Goal: Information Seeking & Learning: Learn about a topic

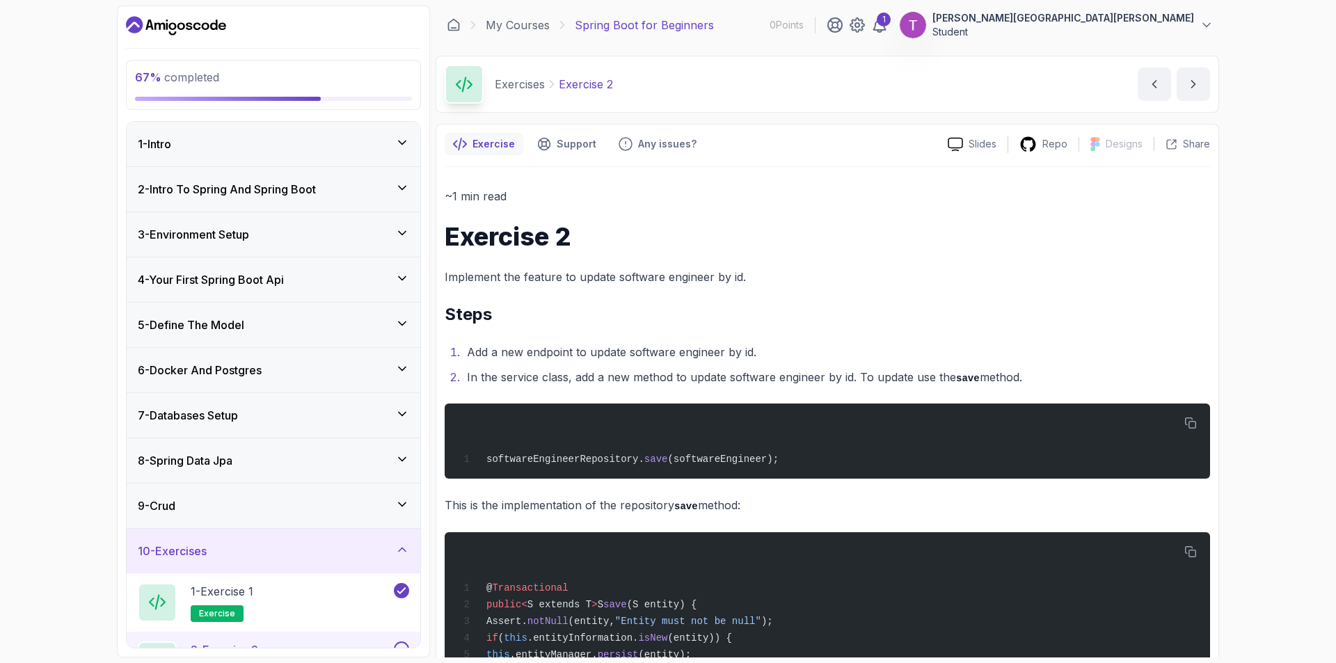
scroll to position [191, 0]
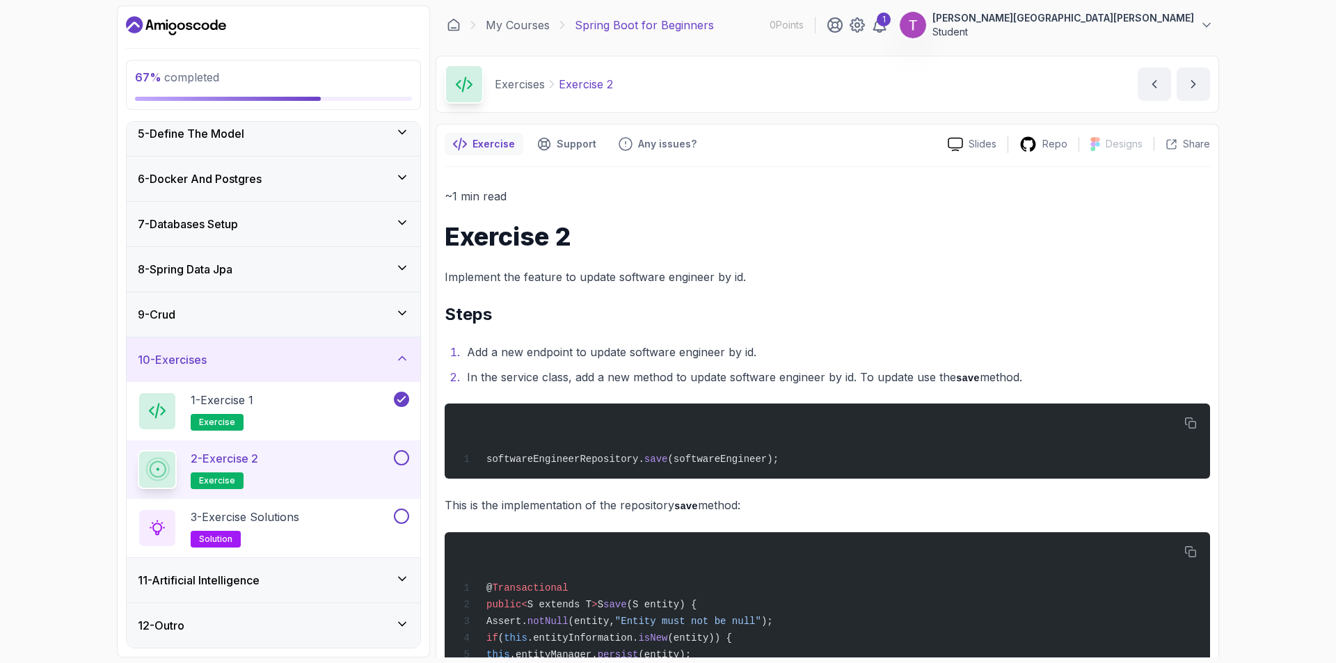
click at [397, 459] on button at bounding box center [401, 457] width 15 height 15
click at [411, 516] on div "3 - Exercise Solutions solution" at bounding box center [274, 528] width 294 height 58
click at [404, 516] on button at bounding box center [401, 516] width 15 height 15
click at [331, 584] on div "11 - Artificial Intelligence" at bounding box center [273, 580] width 271 height 17
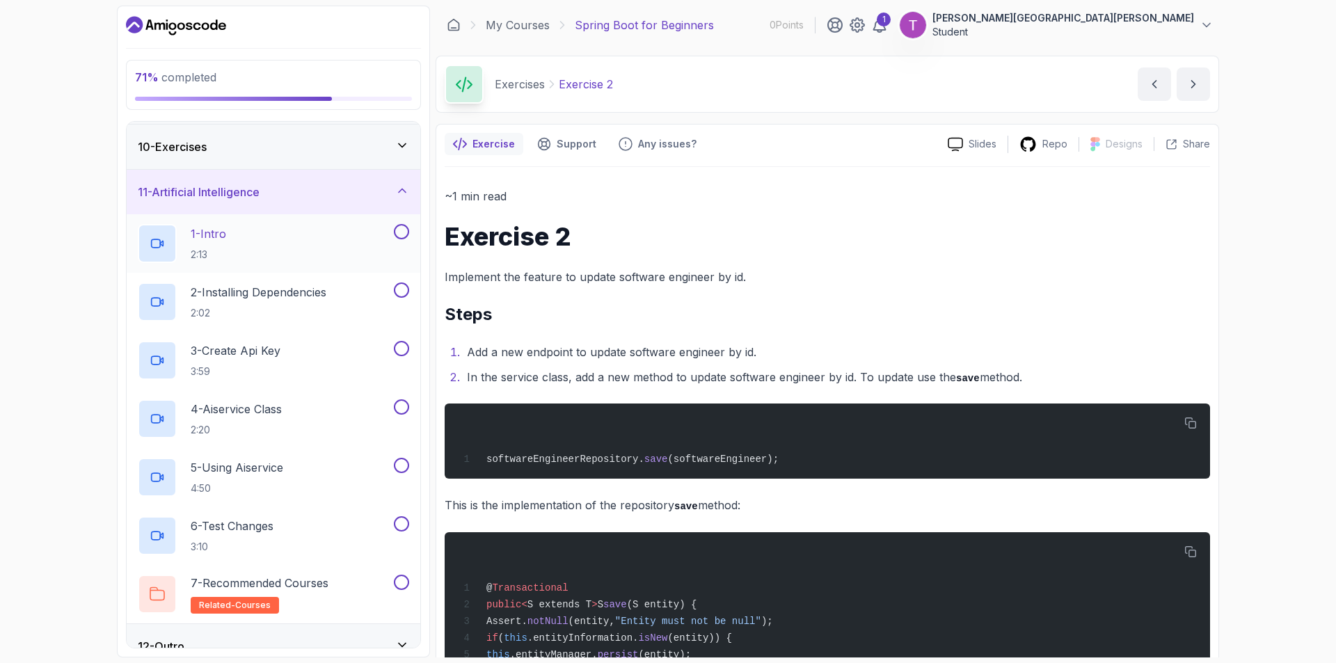
scroll to position [425, 0]
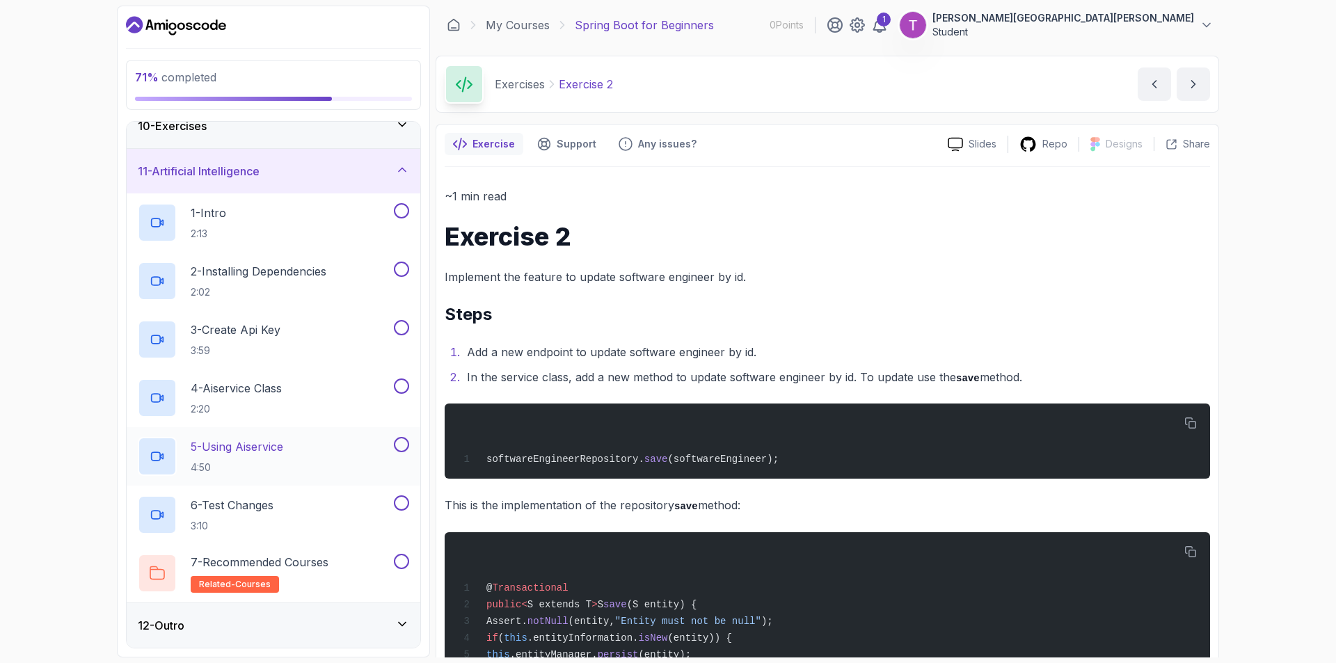
click at [324, 468] on div "5 - Using Aiservice 4:50" at bounding box center [264, 456] width 253 height 39
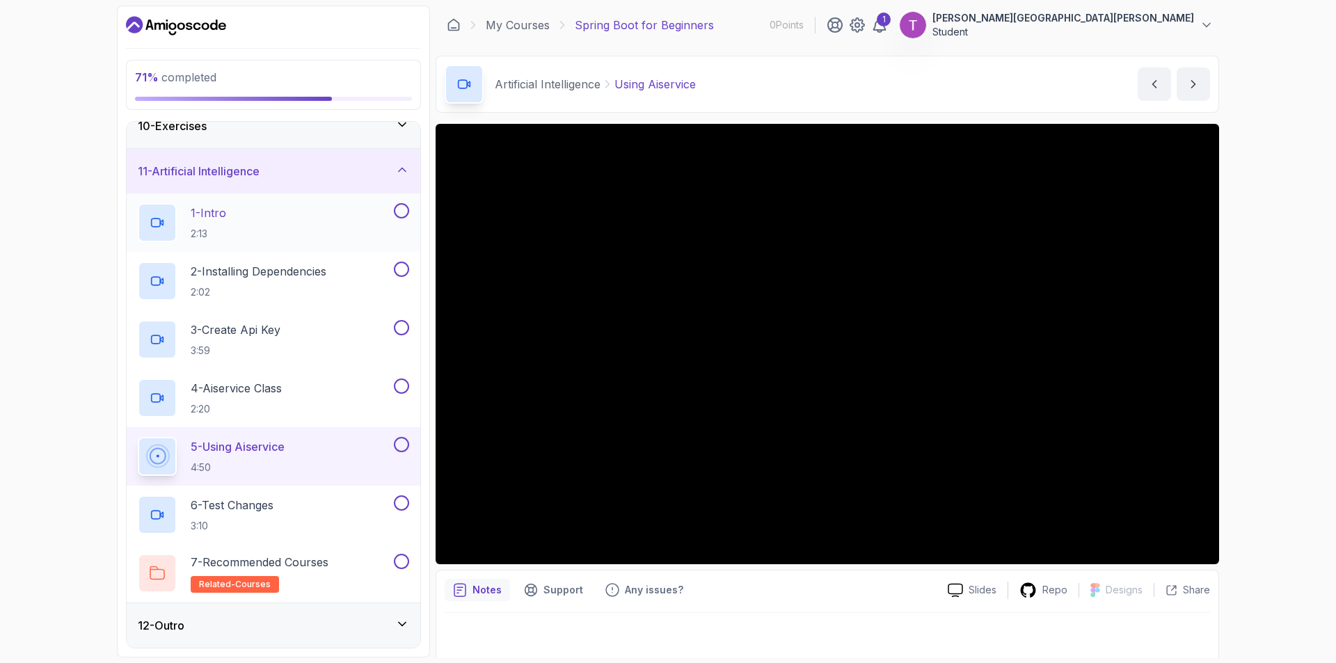
click at [235, 232] on div "1 - Intro 2:13" at bounding box center [264, 222] width 253 height 39
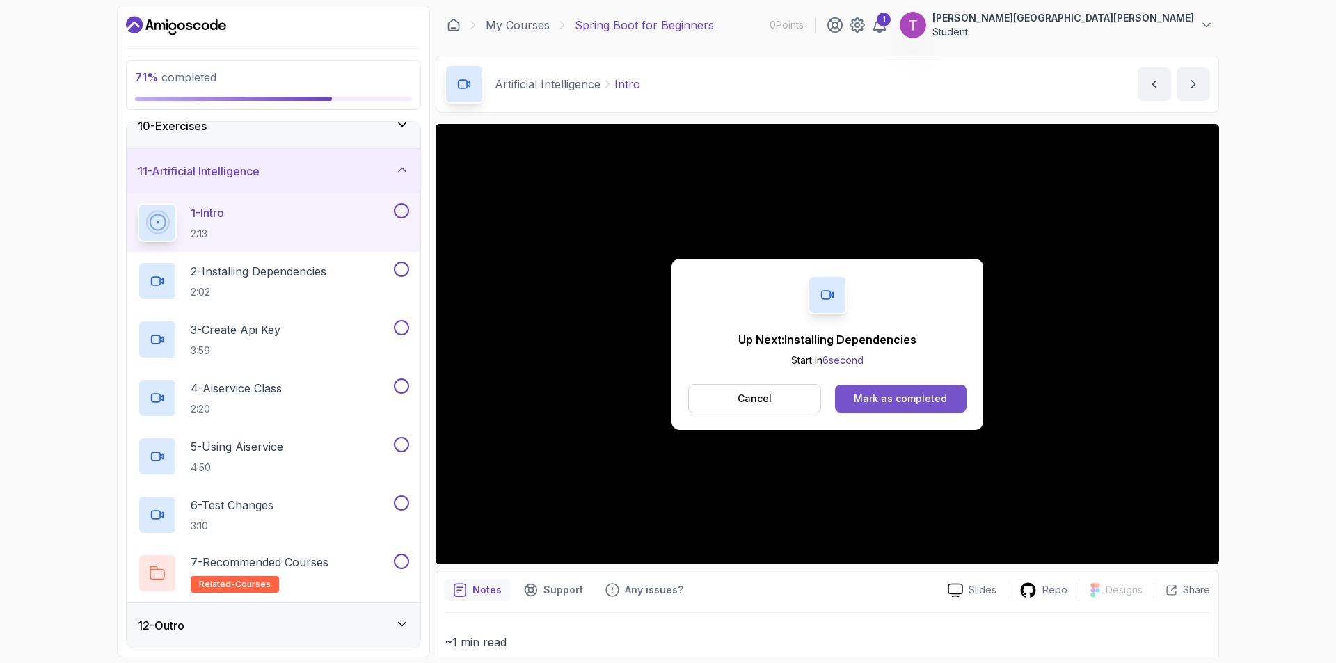
click at [867, 397] on div "Mark as completed" at bounding box center [900, 399] width 93 height 14
